Goal: Entertainment & Leisure: Consume media (video, audio)

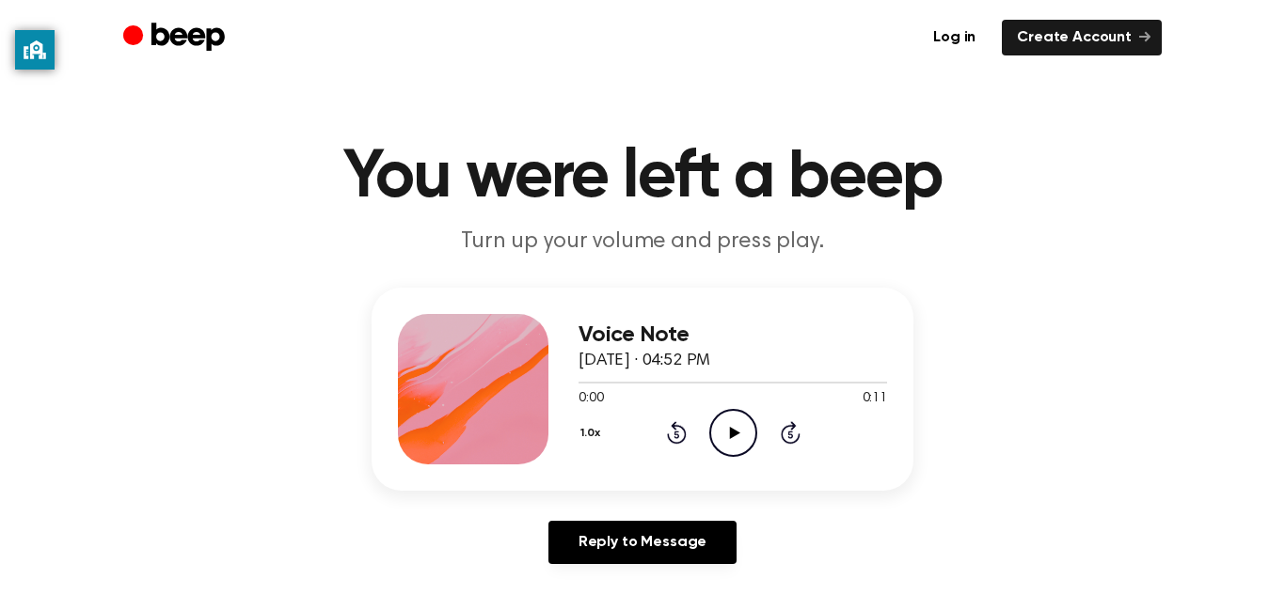
scroll to position [8, 0]
click at [749, 440] on icon "Play Audio" at bounding box center [733, 432] width 48 height 48
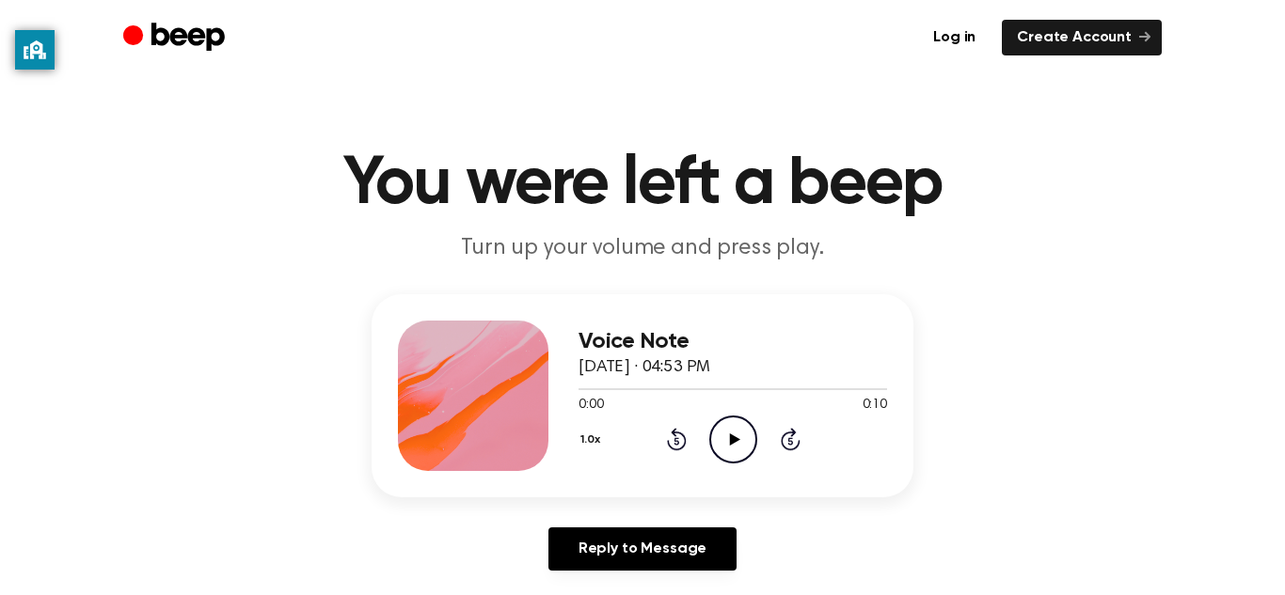
click at [731, 439] on icon at bounding box center [734, 440] width 10 height 12
click at [725, 434] on icon "Play Audio" at bounding box center [733, 440] width 48 height 48
click at [743, 435] on icon "Play Audio" at bounding box center [733, 440] width 48 height 48
click at [740, 441] on icon "Play Audio" at bounding box center [733, 440] width 48 height 48
click at [724, 432] on icon "Play Audio" at bounding box center [733, 440] width 48 height 48
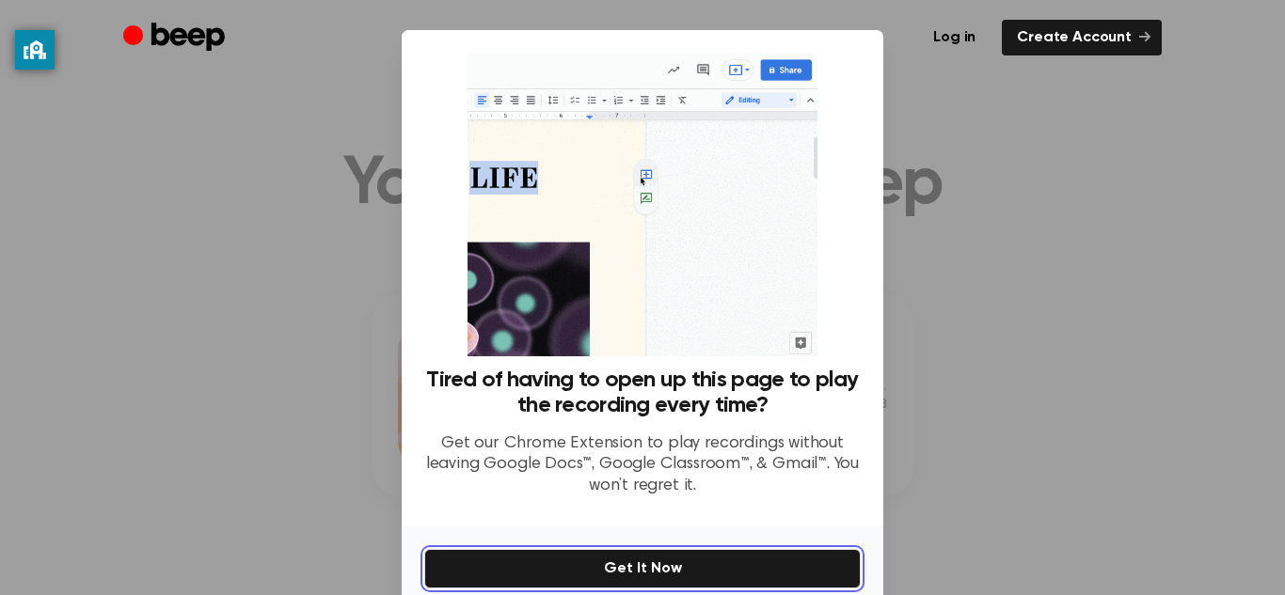
click at [591, 573] on button "Get It Now" at bounding box center [642, 568] width 436 height 39
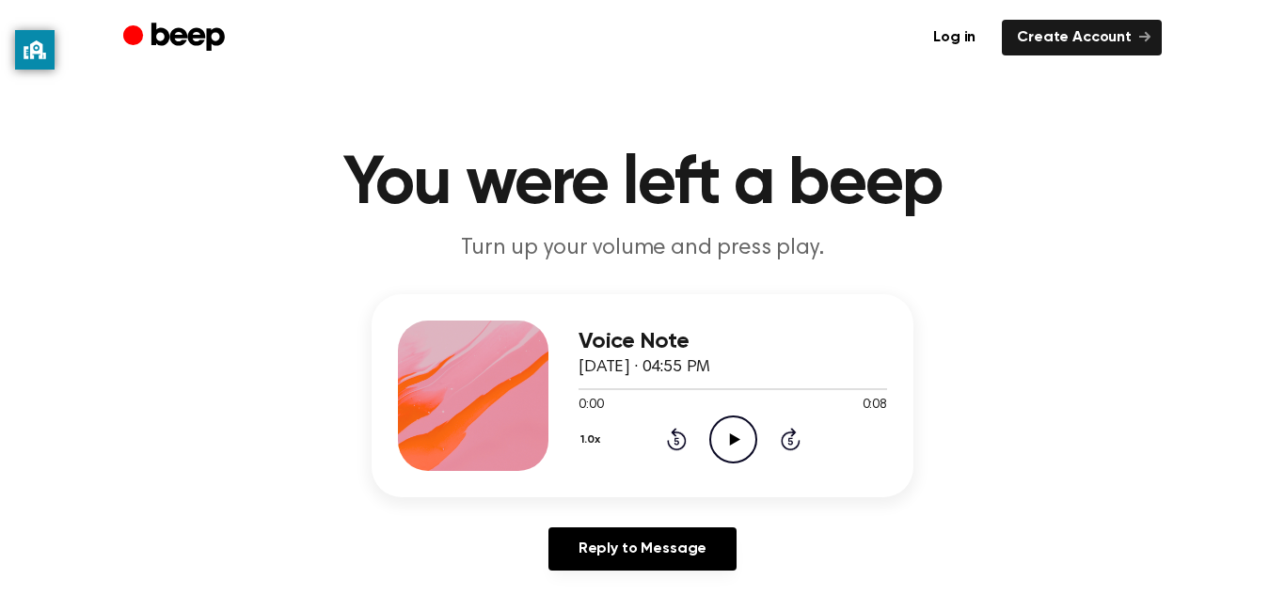
click at [742, 444] on icon "Play Audio" at bounding box center [733, 440] width 48 height 48
click at [734, 439] on icon at bounding box center [734, 440] width 10 height 12
click at [729, 438] on icon at bounding box center [734, 440] width 10 height 12
click at [735, 441] on icon "Play Audio" at bounding box center [733, 440] width 48 height 48
click at [732, 449] on icon "Play Audio" at bounding box center [733, 440] width 48 height 48
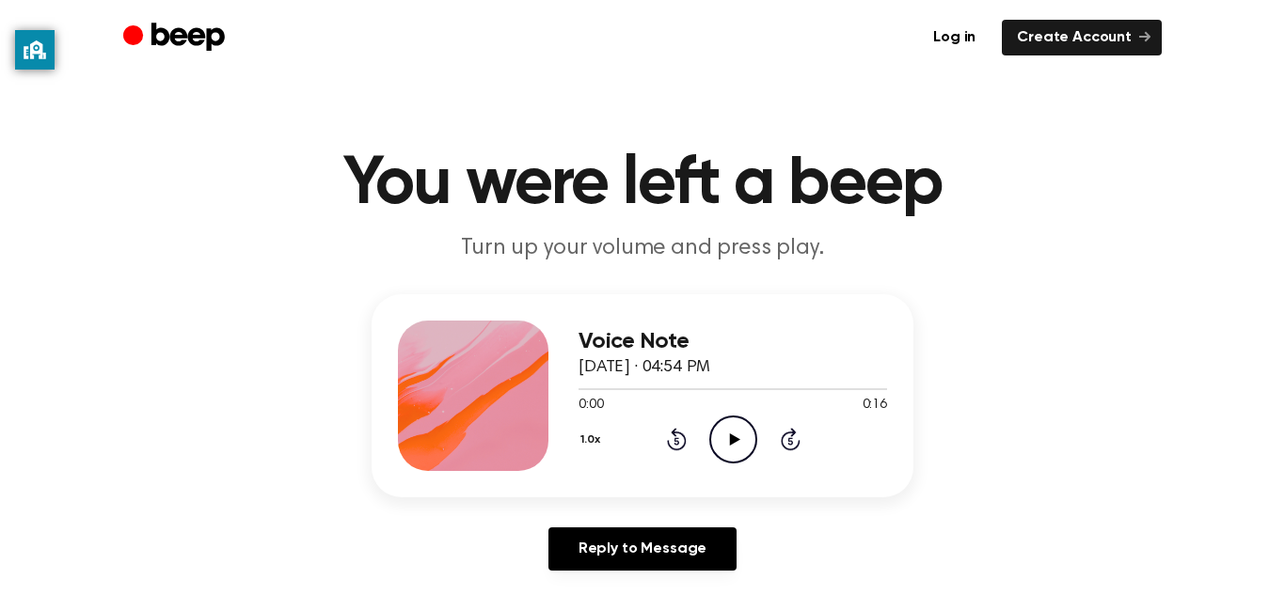
click at [719, 423] on icon "Play Audio" at bounding box center [733, 440] width 48 height 48
